Goal: Obtain resource: Download file/media

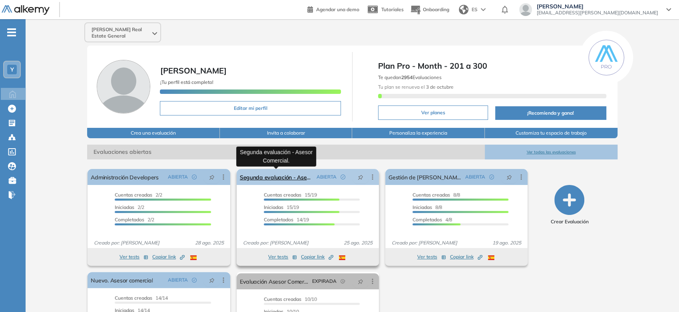
click at [263, 176] on link "Segunda evaluación - Asesor Comercial." at bounding box center [277, 177] width 74 height 16
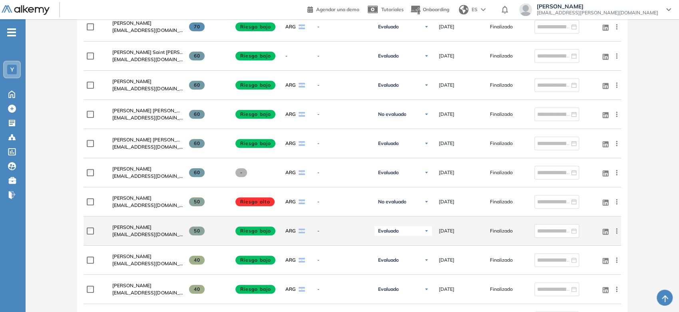
scroll to position [266, 0]
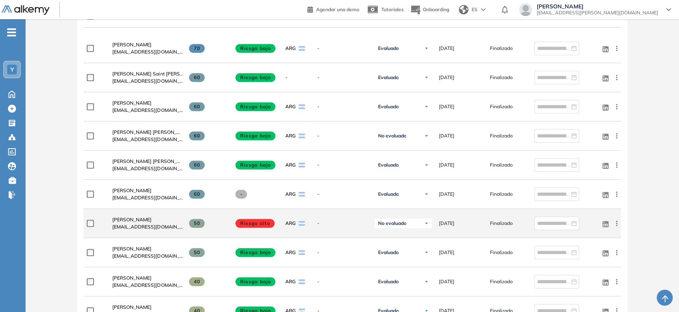
click at [393, 220] on span "No evaluado" at bounding box center [392, 223] width 28 height 6
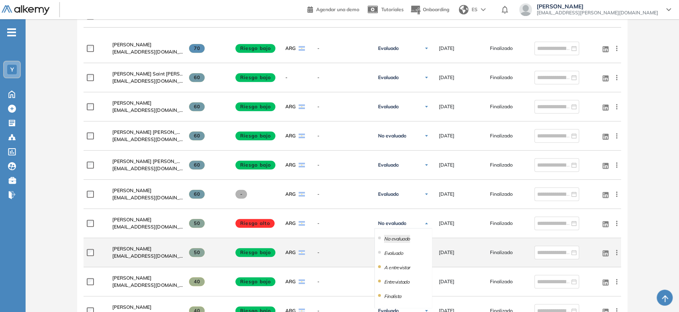
click at [393, 254] on li "Evaluado" at bounding box center [393, 253] width 19 height 8
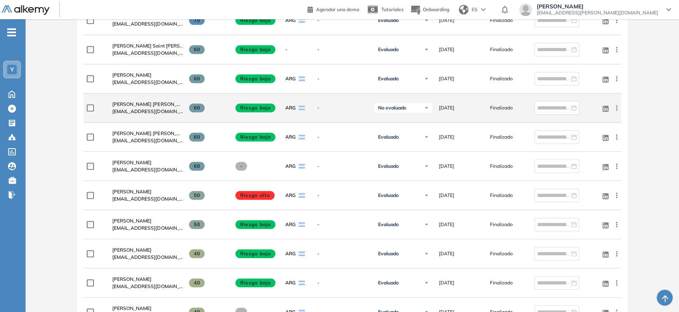
scroll to position [311, 0]
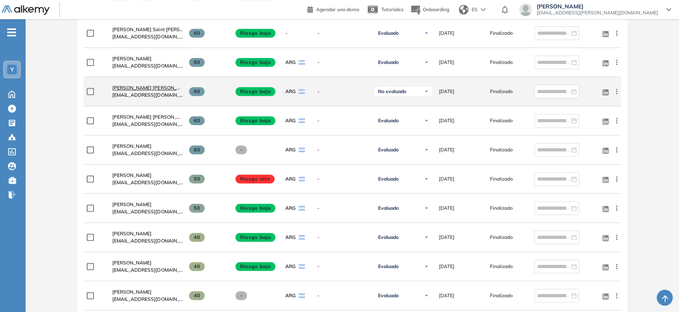
click at [158, 84] on link "Ramiro Verdú Leoni" at bounding box center [147, 87] width 70 height 7
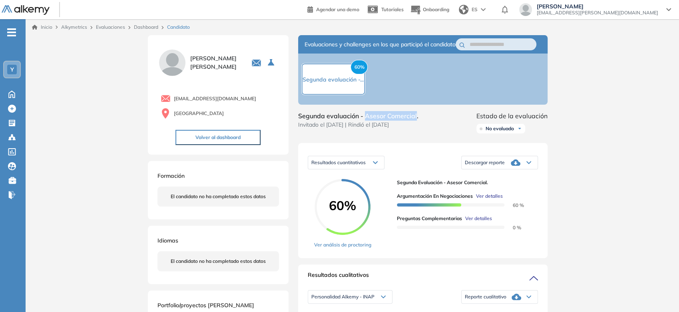
drag, startPoint x: 366, startPoint y: 123, endPoint x: 416, endPoint y: 119, distance: 50.1
click at [416, 119] on span "Segunda evaluación - Asesor Comercial." at bounding box center [358, 116] width 120 height 10
copy span "Asesor Comercial"
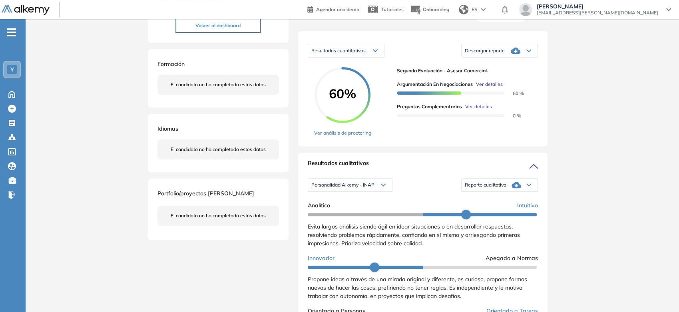
scroll to position [133, 0]
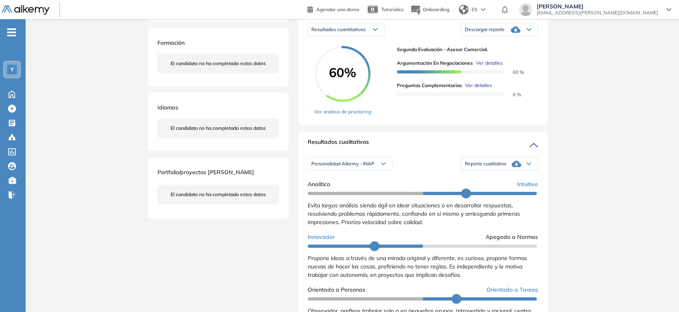
click at [488, 167] on span "Reporte cualitativo" at bounding box center [486, 164] width 42 height 6
click at [485, 183] on li "Reporte con Afinidad AI" at bounding box center [489, 179] width 49 height 8
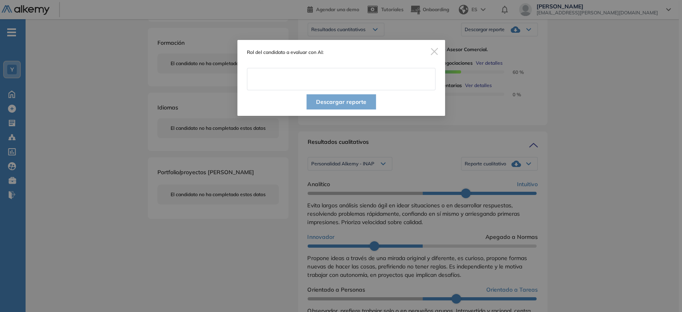
click at [364, 88] on input "text" at bounding box center [341, 79] width 189 height 22
paste input "**********"
click at [373, 89] on input "**********" at bounding box center [341, 79] width 189 height 22
type input "**********"
click at [369, 103] on button "Descargar reporte" at bounding box center [342, 101] width 70 height 15
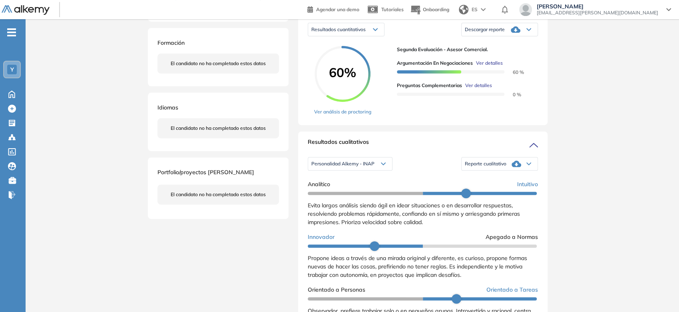
scroll to position [0, 0]
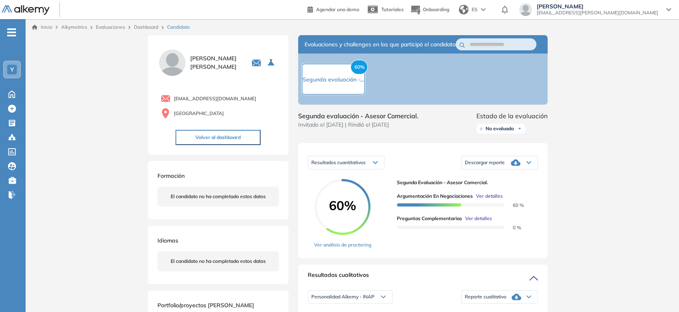
click at [494, 166] on span "Descargar reporte" at bounding box center [485, 162] width 40 height 6
click at [478, 196] on li "Descargar informe resumido" at bounding box center [495, 192] width 60 height 8
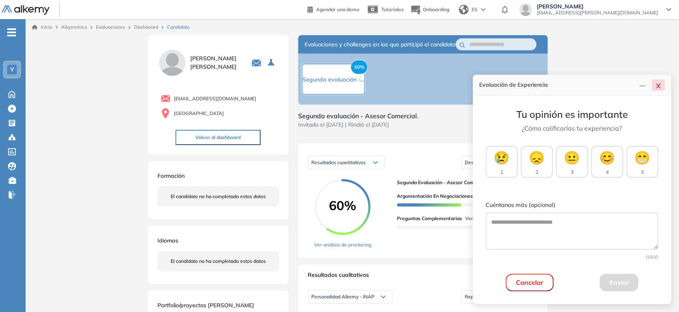
click at [659, 91] on div "Evaluación de Experiencia" at bounding box center [572, 85] width 198 height 21
click at [659, 89] on icon "close" at bounding box center [658, 86] width 6 height 6
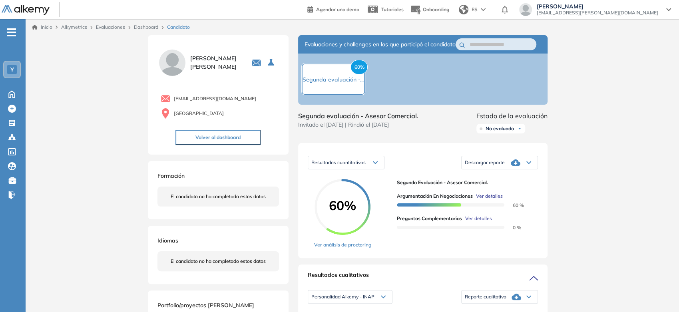
click at [505, 132] on span "No evaluado" at bounding box center [500, 128] width 28 height 6
click at [508, 166] on div "Evaluado" at bounding box center [501, 158] width 48 height 14
drag, startPoint x: 508, startPoint y: 166, endPoint x: 502, endPoint y: 169, distance: 6.5
click at [506, 166] on div "Evaluado" at bounding box center [501, 158] width 48 height 14
click at [499, 163] on li "Evaluado" at bounding box center [495, 159] width 19 height 8
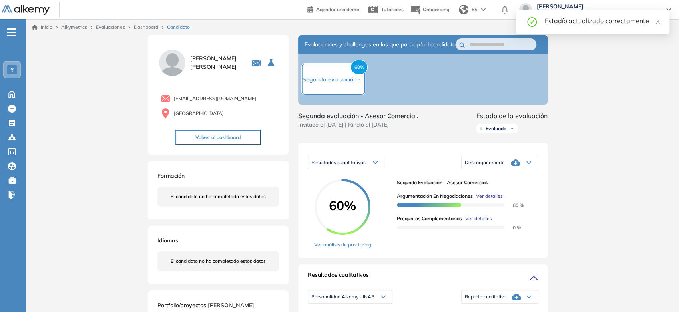
click at [49, 30] on link "Inicio" at bounding box center [42, 27] width 20 height 7
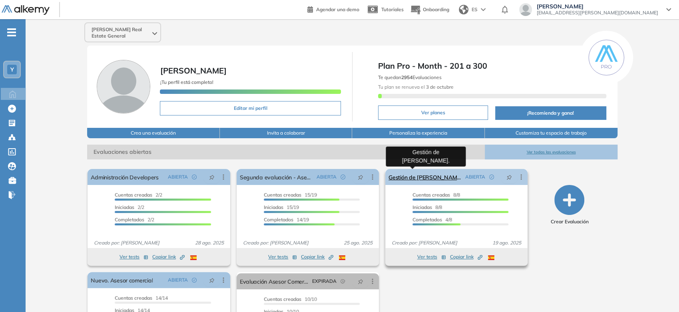
click at [425, 177] on link "Gestión de [PERSON_NAME]." at bounding box center [425, 177] width 74 height 16
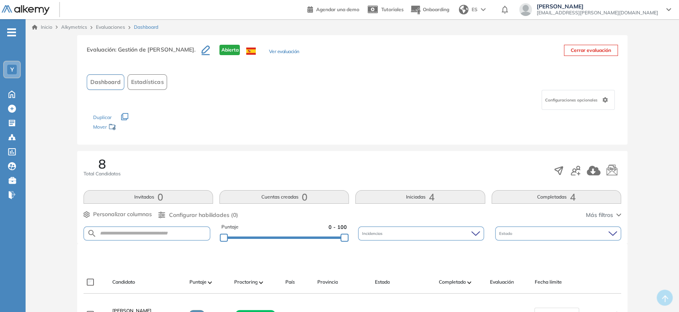
click at [48, 29] on link "Inicio" at bounding box center [42, 27] width 20 height 7
click at [48, 24] on link "Inicio" at bounding box center [42, 27] width 20 height 7
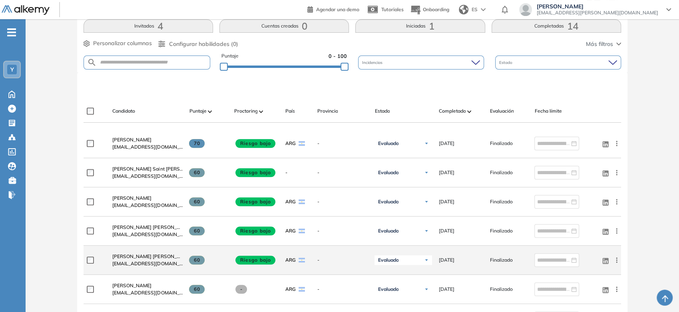
scroll to position [133, 0]
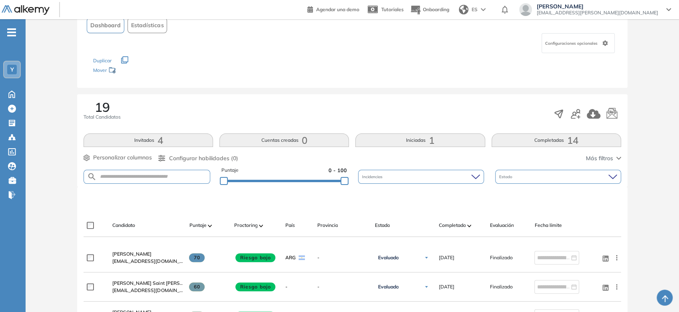
scroll to position [48, 0]
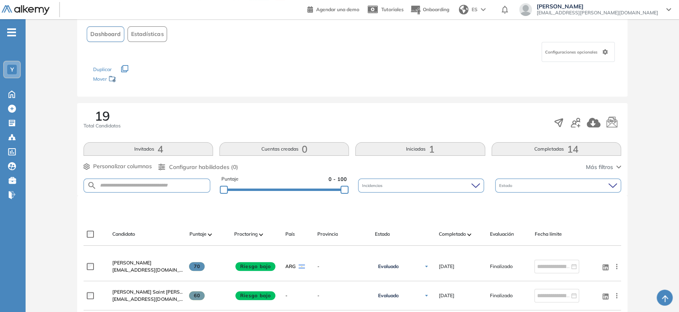
click at [528, 147] on button "Completadas 14" at bounding box center [556, 149] width 129 height 14
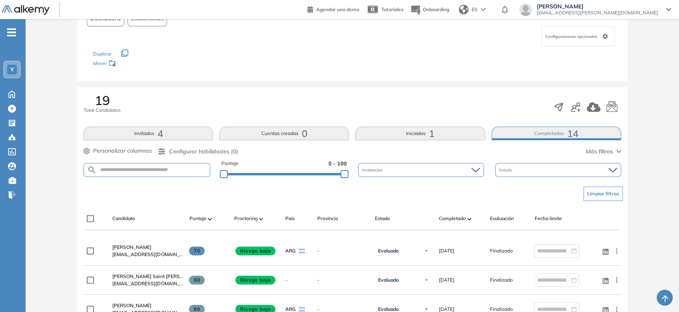
scroll to position [19, 0]
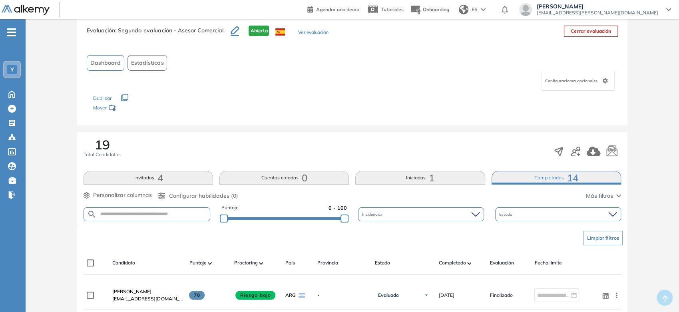
click at [430, 178] on span "1" at bounding box center [432, 178] width 6 height 0
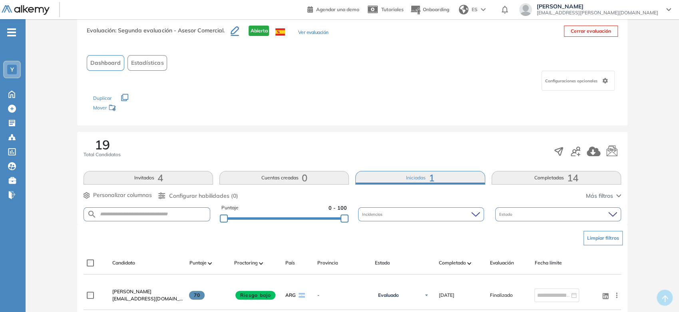
click at [425, 179] on button "Iniciadas 1" at bounding box center [419, 178] width 129 height 14
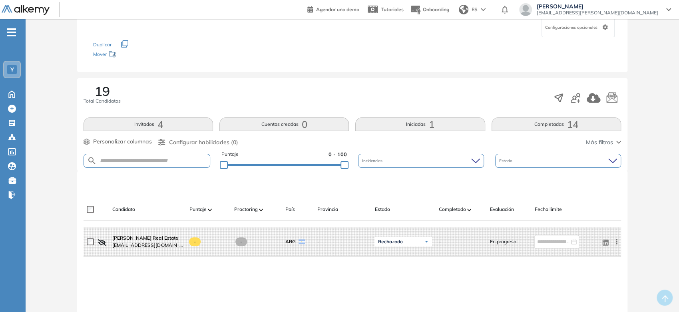
scroll to position [0, 0]
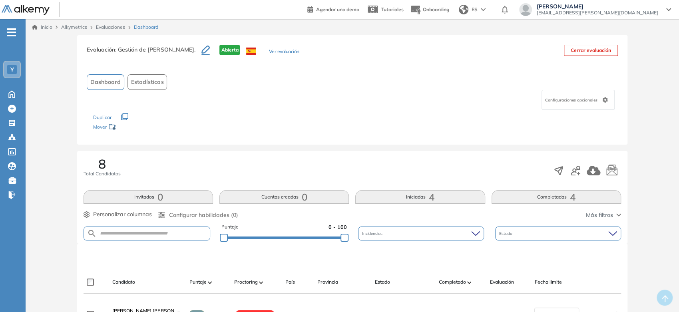
click at [39, 26] on link "Inicio" at bounding box center [42, 27] width 20 height 7
drag, startPoint x: 43, startPoint y: 21, endPoint x: 42, endPoint y: 28, distance: 7.4
click at [43, 21] on div "Inicio Alkymetrics Evaluaciones Dashboard" at bounding box center [352, 27] width 653 height 16
click at [42, 28] on link "Inicio" at bounding box center [42, 27] width 20 height 7
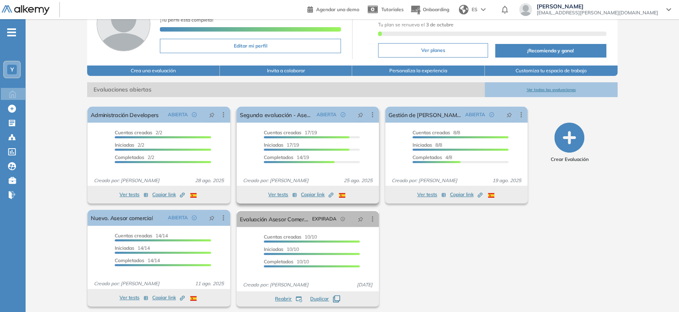
scroll to position [66, 0]
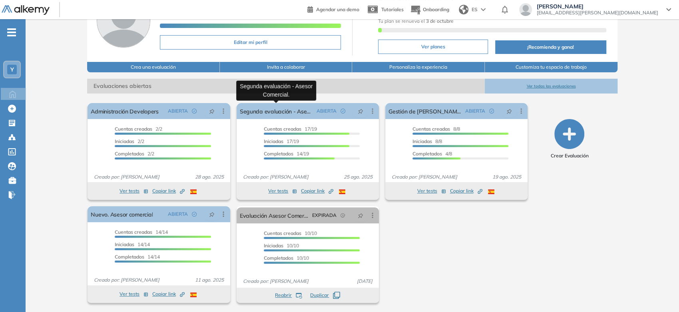
click at [27, 15] on div at bounding box center [36, 9] width 68 height 18
click at [27, 13] on img at bounding box center [26, 10] width 48 height 10
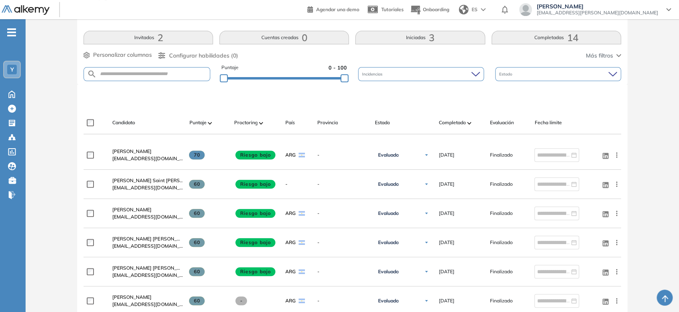
scroll to position [177, 0]
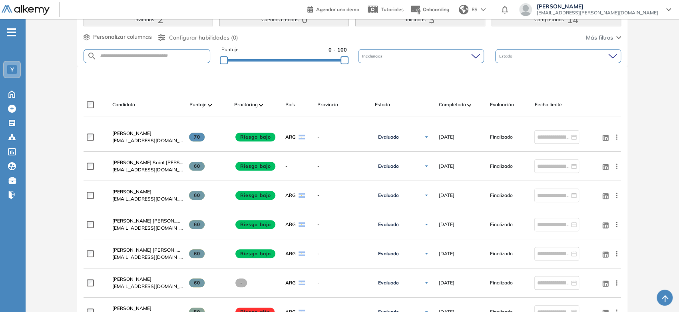
click at [406, 22] on button "Iniciadas 3" at bounding box center [419, 20] width 129 height 14
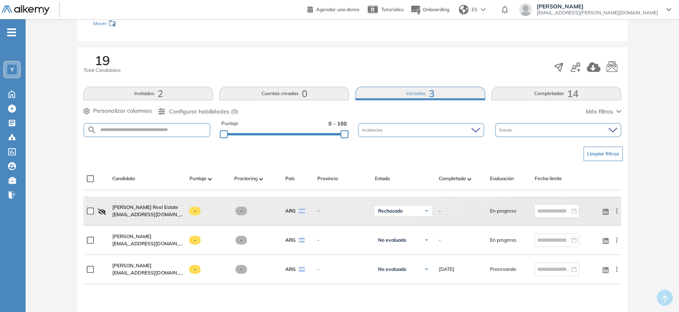
scroll to position [0, 0]
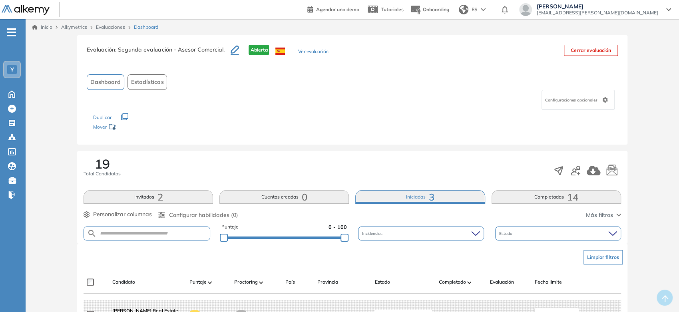
click at [47, 24] on link "Inicio" at bounding box center [42, 27] width 20 height 7
